Goal: Check status: Check status

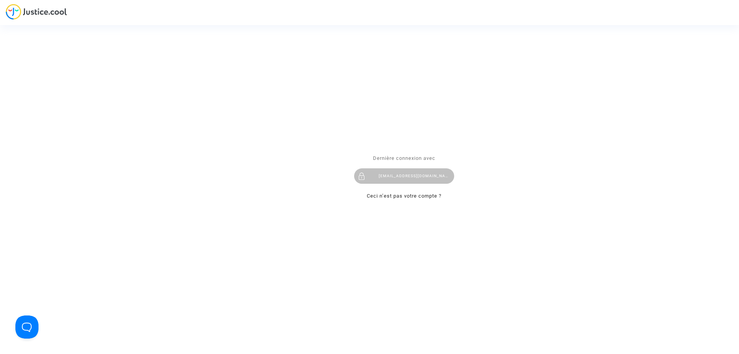
click at [380, 175] on div "imitxelena@reclamapormi.com" at bounding box center [404, 175] width 100 height 15
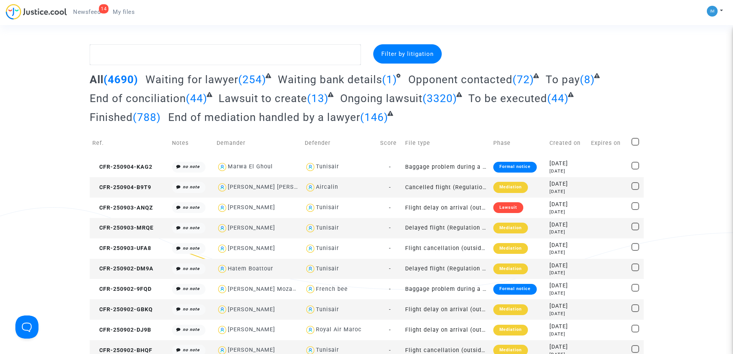
click at [566, 81] on span "To pay" at bounding box center [563, 79] width 34 height 13
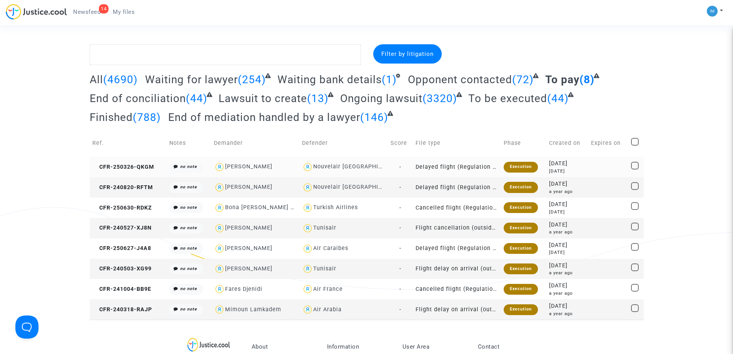
click at [515, 167] on div "Execution" at bounding box center [521, 167] width 34 height 11
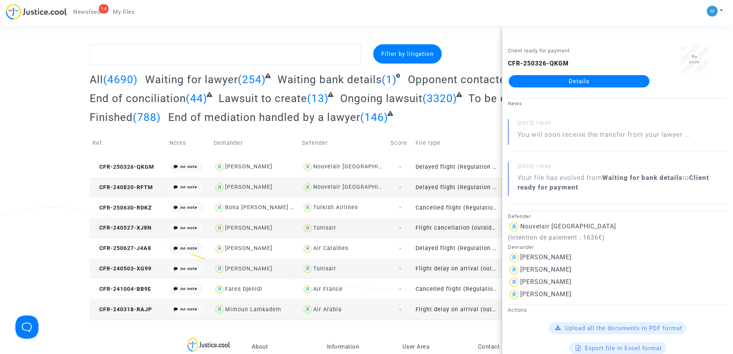
click at [478, 184] on td "Delayed flight (Regulation EC 261/2004)" at bounding box center [457, 187] width 88 height 20
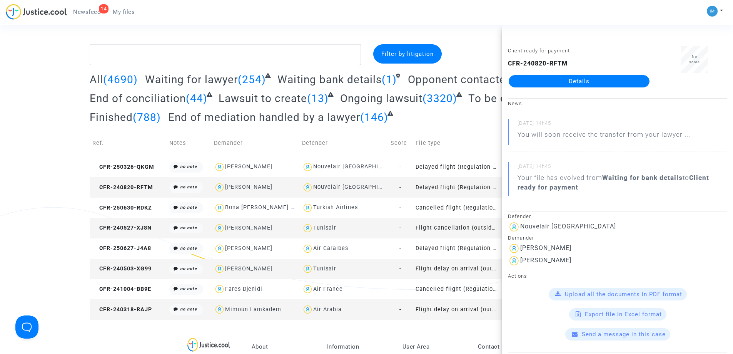
click at [450, 205] on td "Cancelled flight (Regulation EC 261/2004)" at bounding box center [457, 207] width 88 height 20
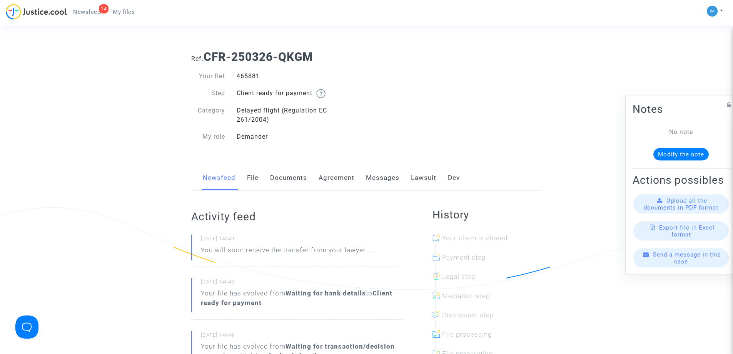
click at [420, 176] on link "Lawsuit" at bounding box center [423, 177] width 25 height 25
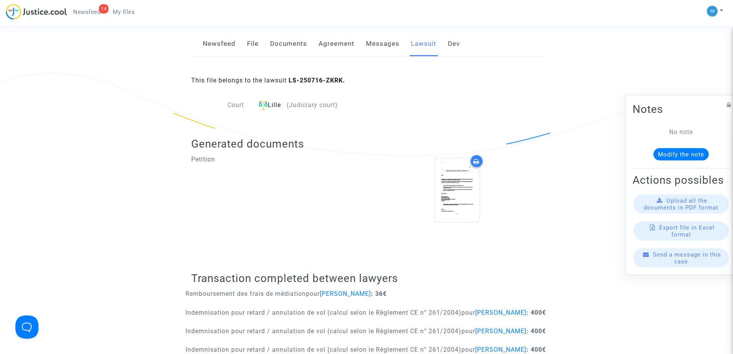
scroll to position [265, 0]
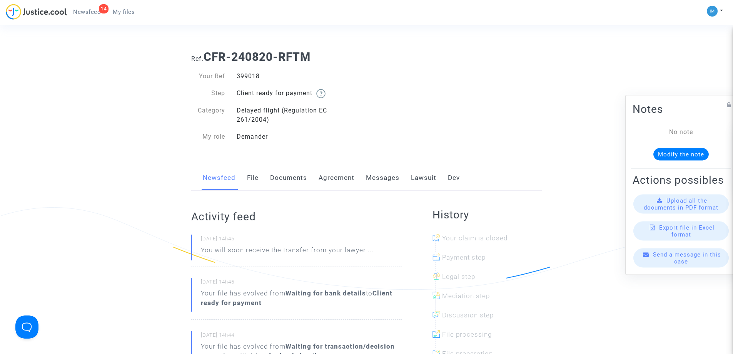
click at [414, 173] on link "Lawsuit" at bounding box center [423, 177] width 25 height 25
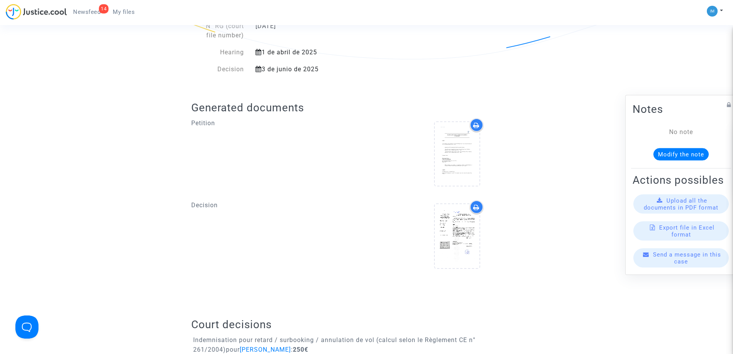
scroll to position [372, 0]
